Goal: Task Accomplishment & Management: Check status

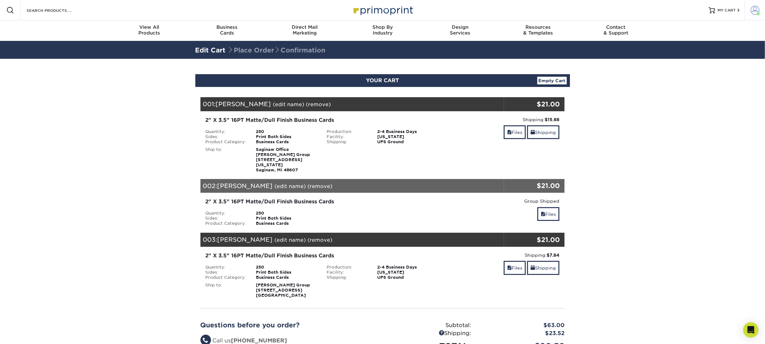
click at [756, 10] on span at bounding box center [754, 10] width 9 height 9
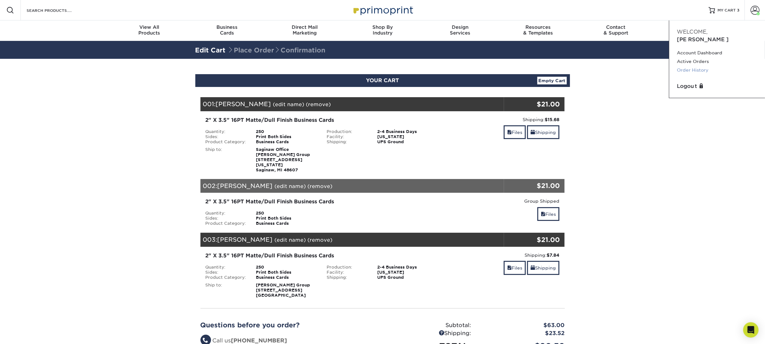
click at [703, 66] on link "Order History" at bounding box center [717, 70] width 80 height 9
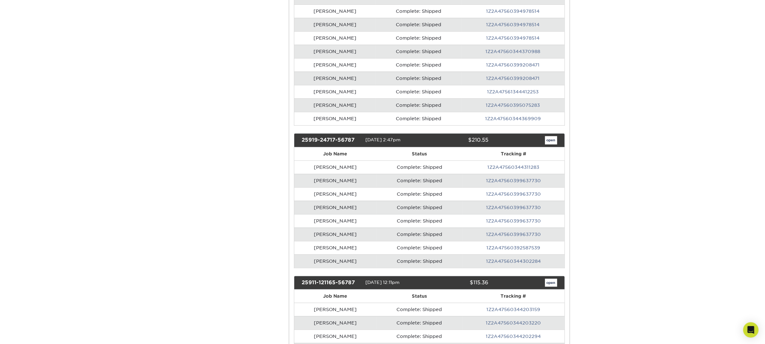
scroll to position [408, 0]
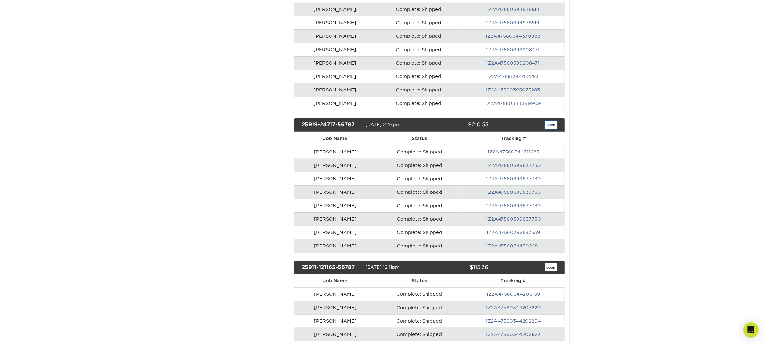
click at [547, 121] on link "open" at bounding box center [551, 125] width 12 height 8
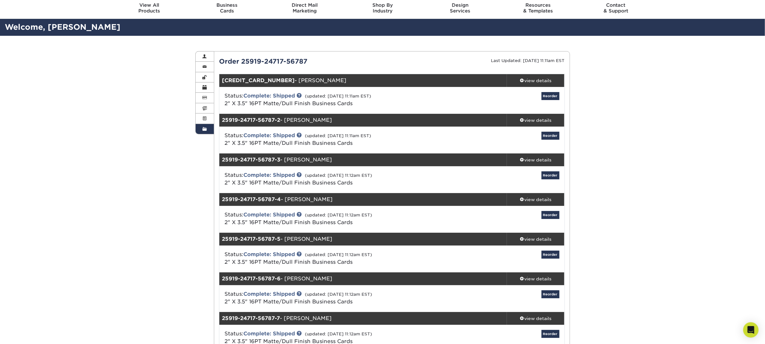
scroll to position [18, 0]
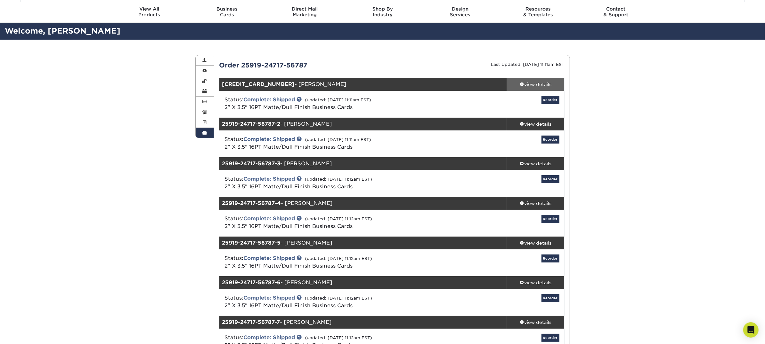
click at [536, 81] on div "view details" at bounding box center [536, 84] width 58 height 6
